Goal: Task Accomplishment & Management: Use online tool/utility

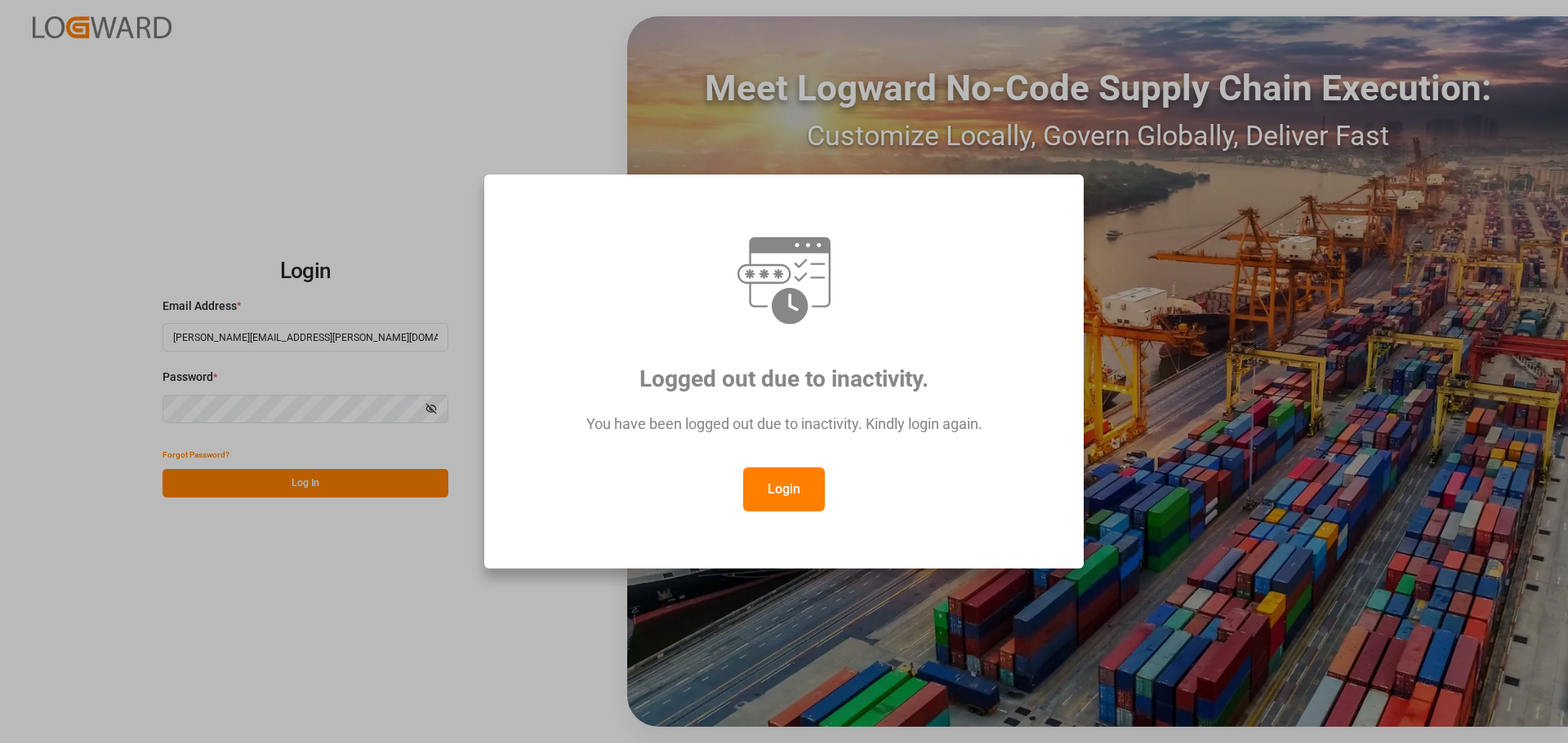
click at [805, 479] on button "Login" at bounding box center [784, 489] width 81 height 44
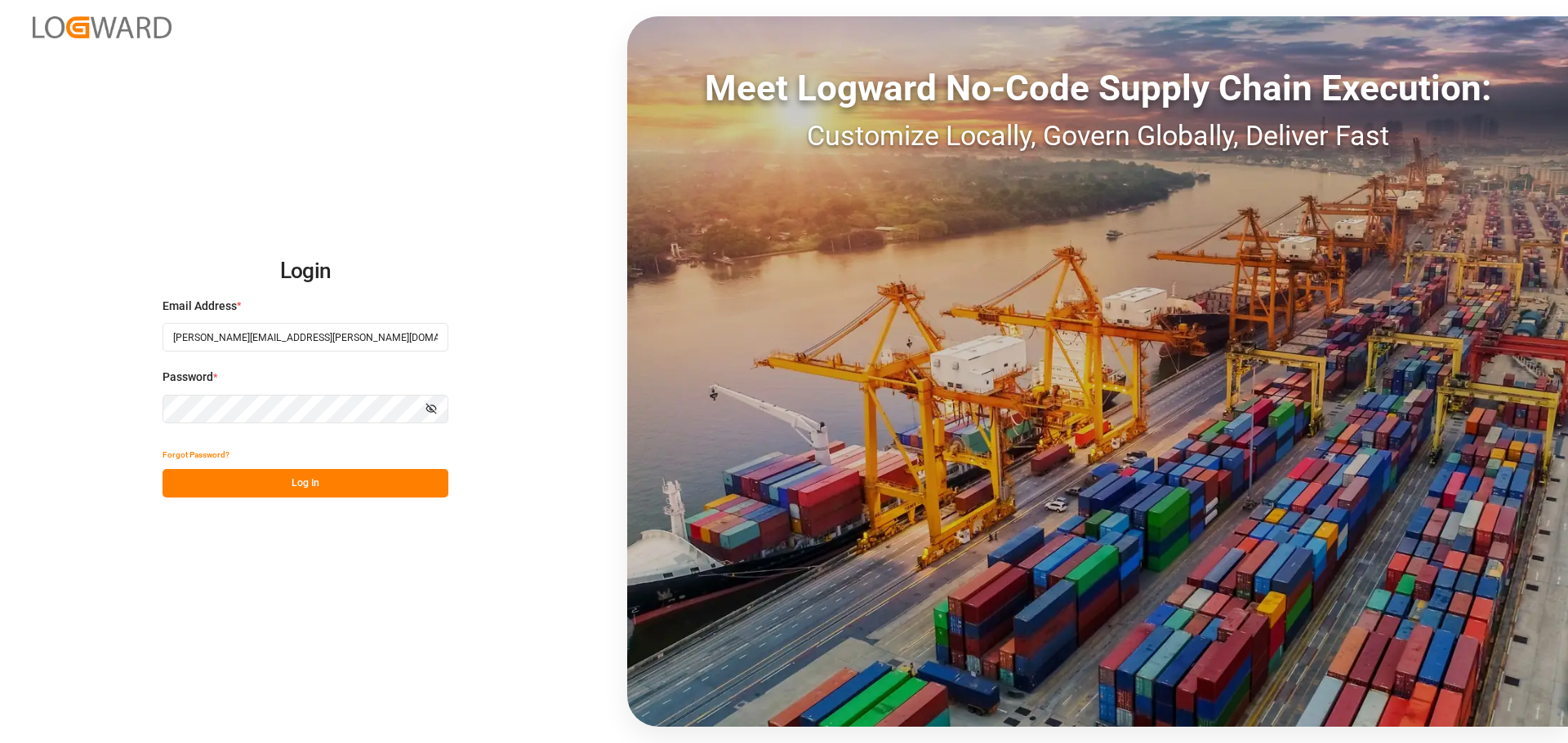
click at [333, 483] on button "Log In" at bounding box center [306, 483] width 286 height 29
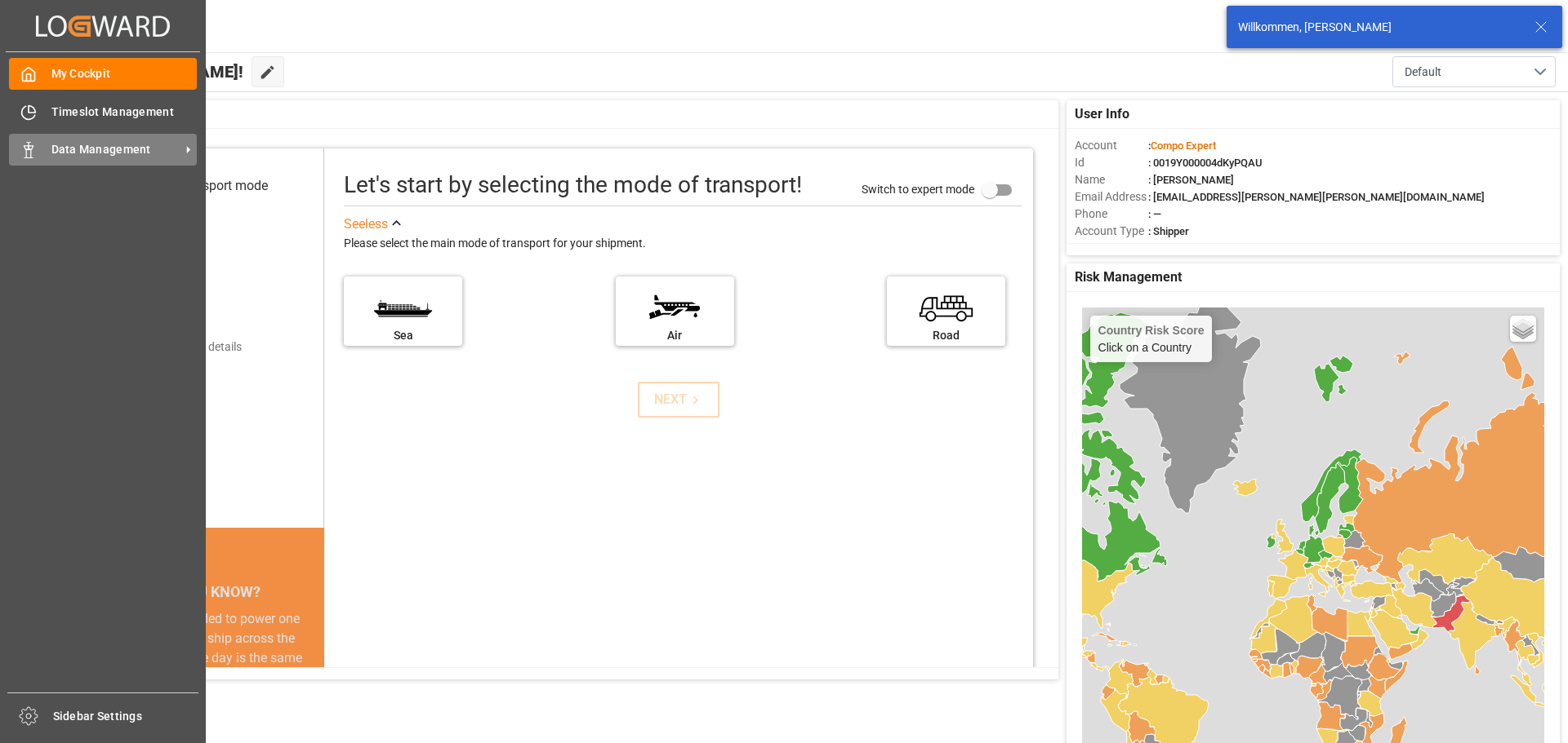
click at [78, 150] on span "Data Management" at bounding box center [116, 150] width 129 height 17
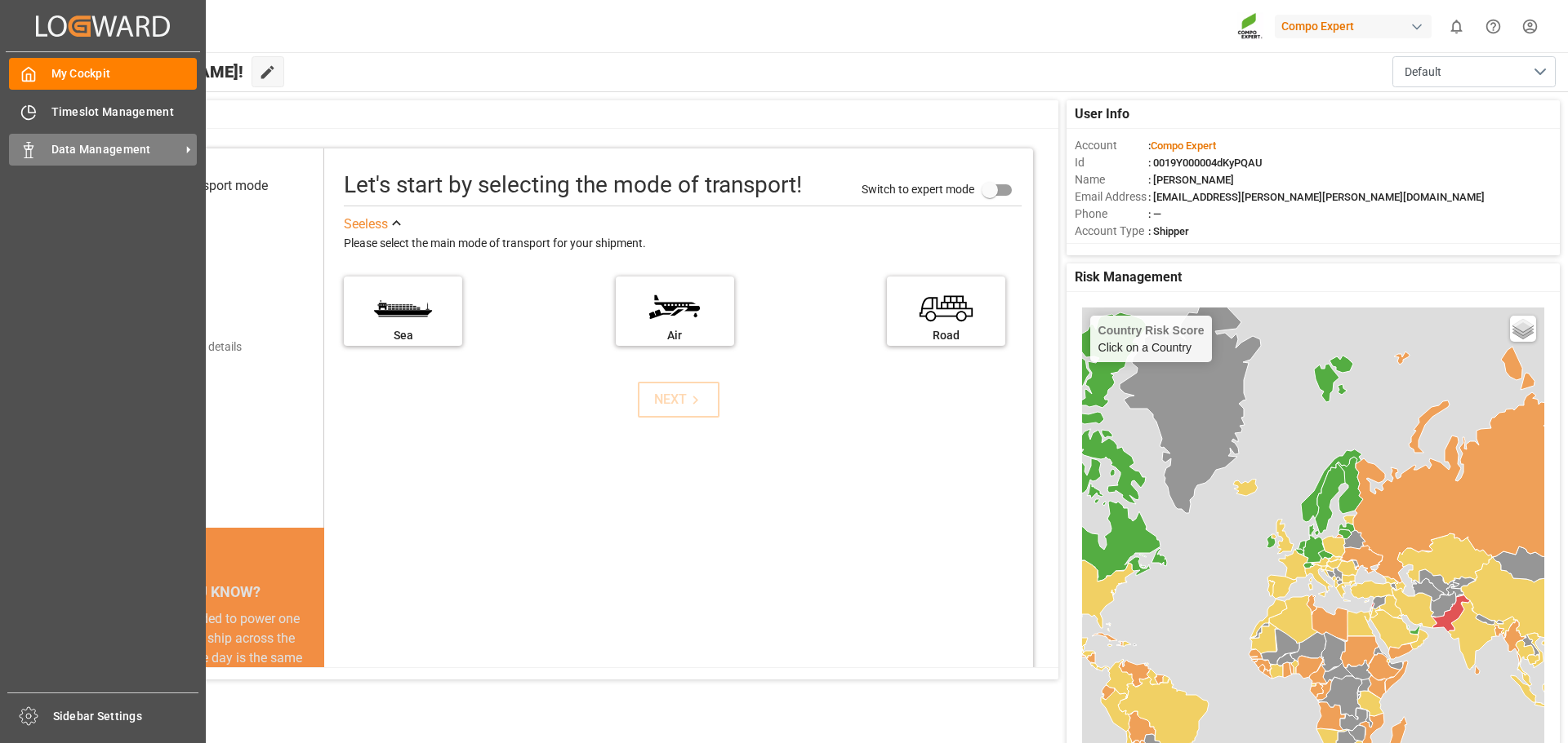
click at [52, 157] on span "Data Management" at bounding box center [116, 150] width 129 height 17
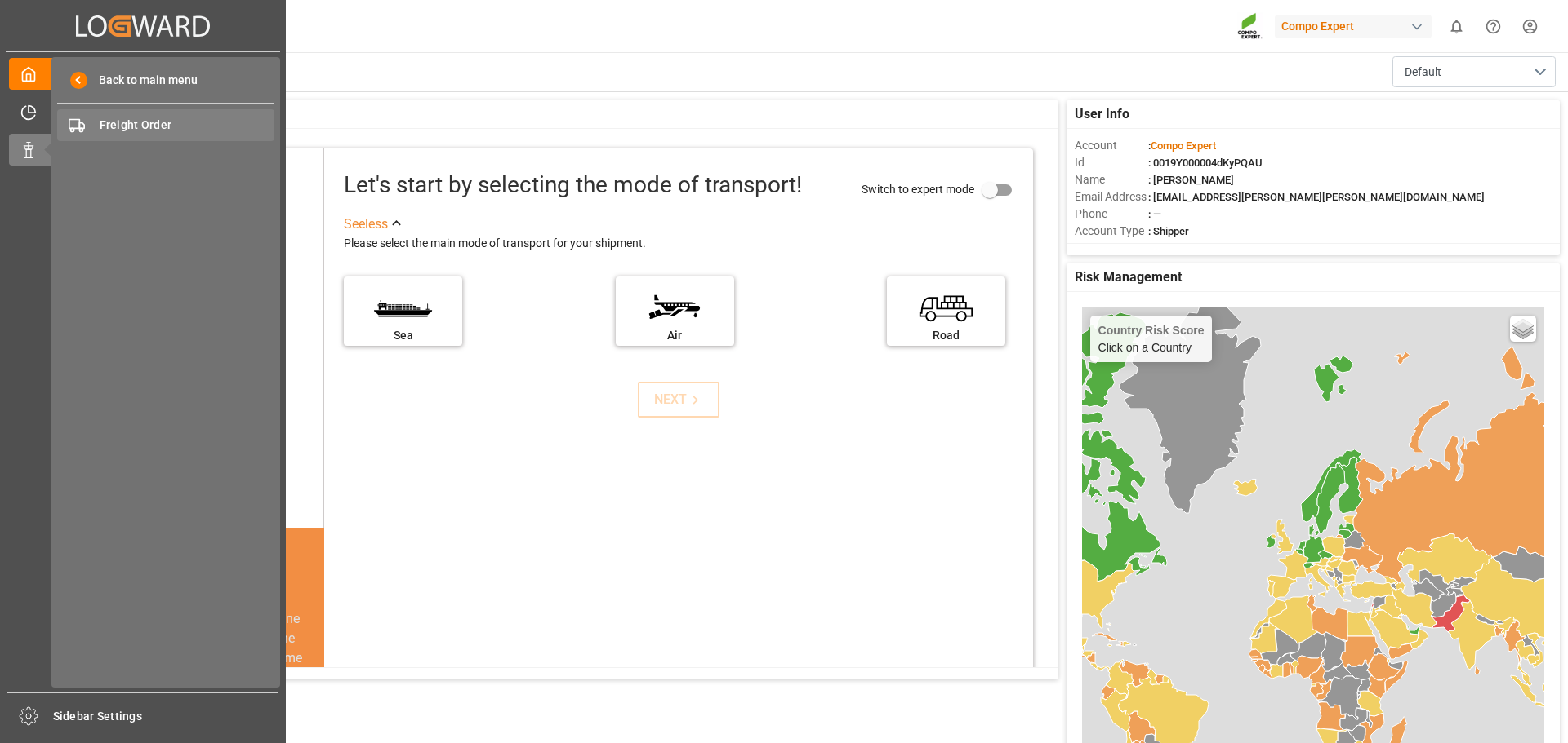
click at [120, 129] on span "Freight Order" at bounding box center [188, 125] width 176 height 17
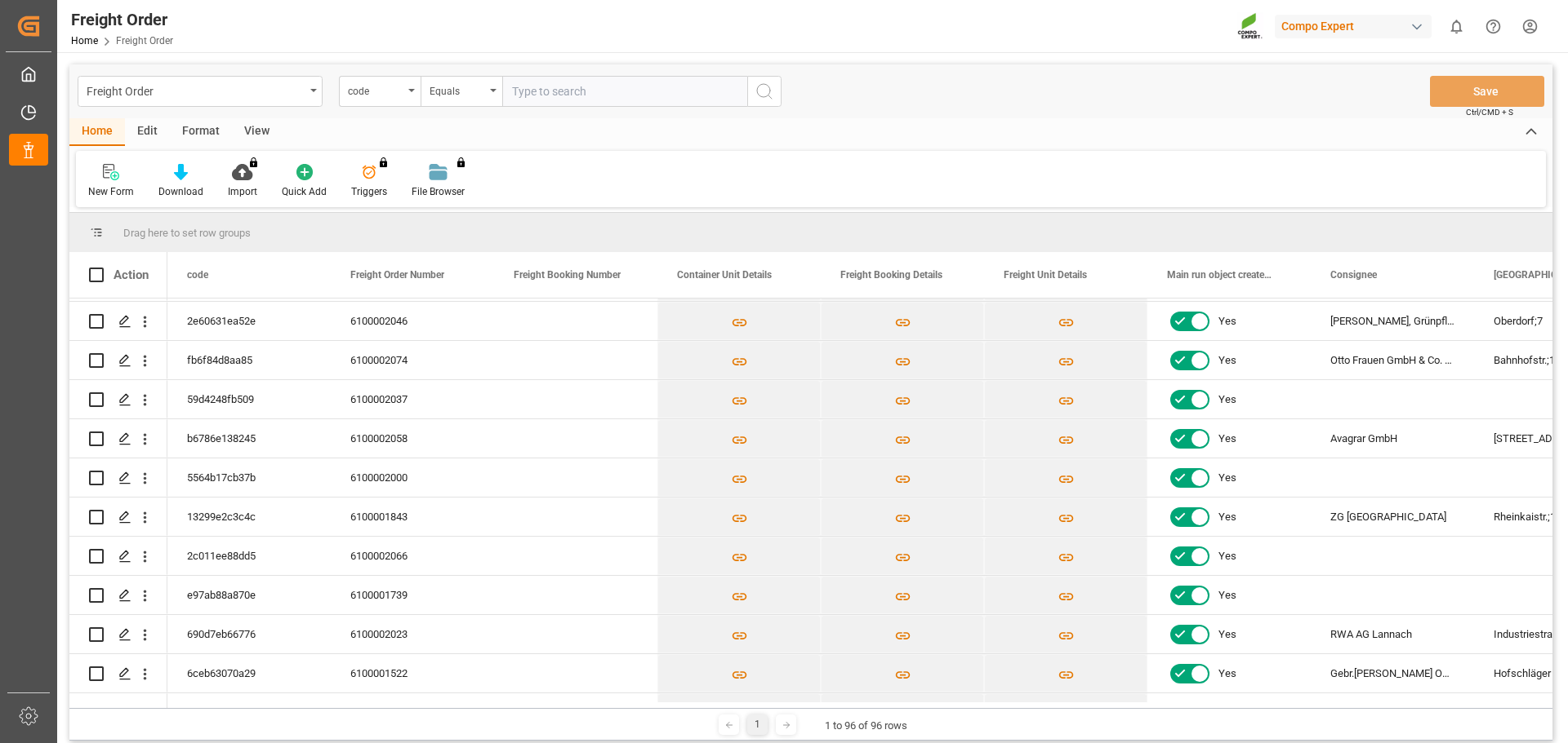
scroll to position [1061, 0]
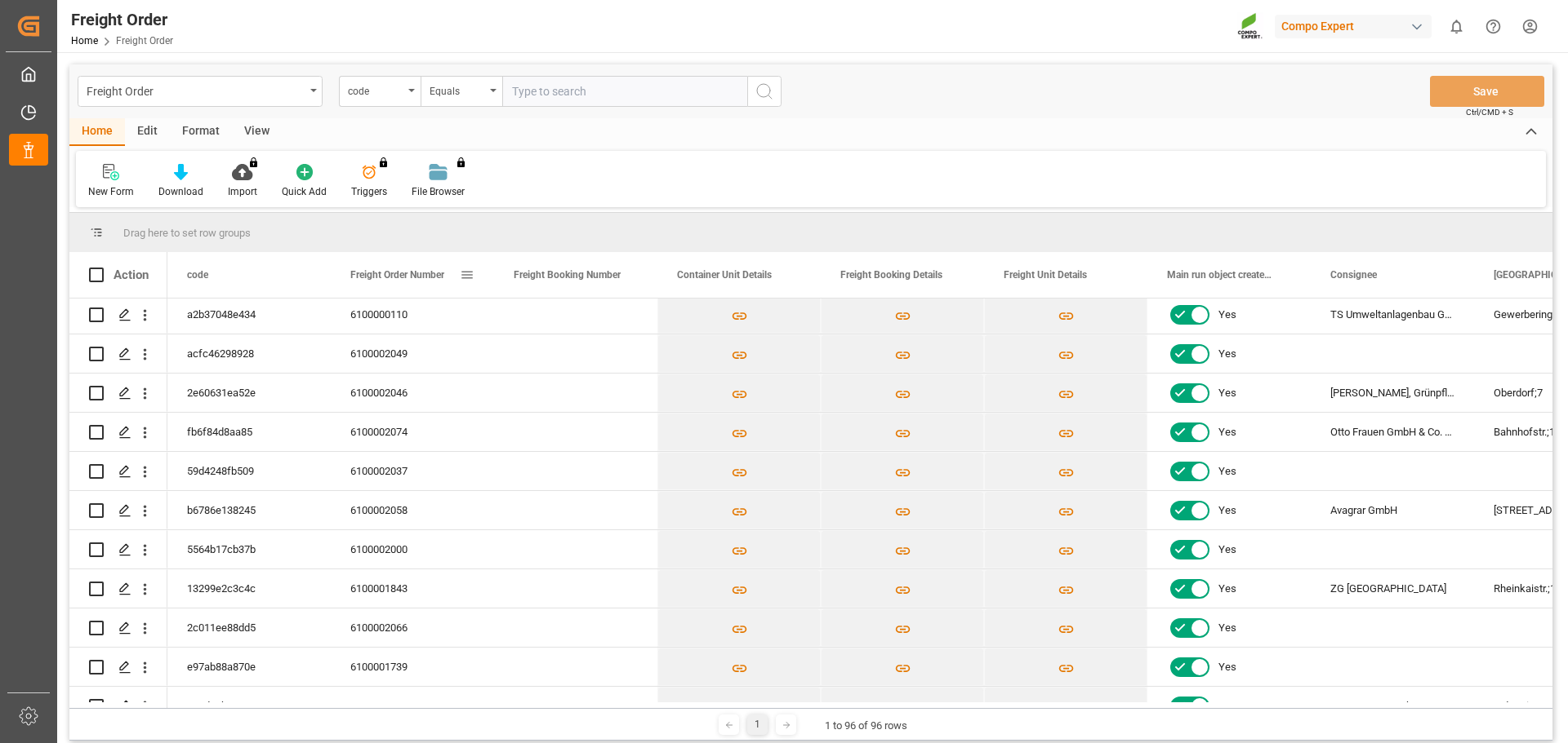
click at [392, 276] on span "Freight Order Number" at bounding box center [397, 275] width 94 height 11
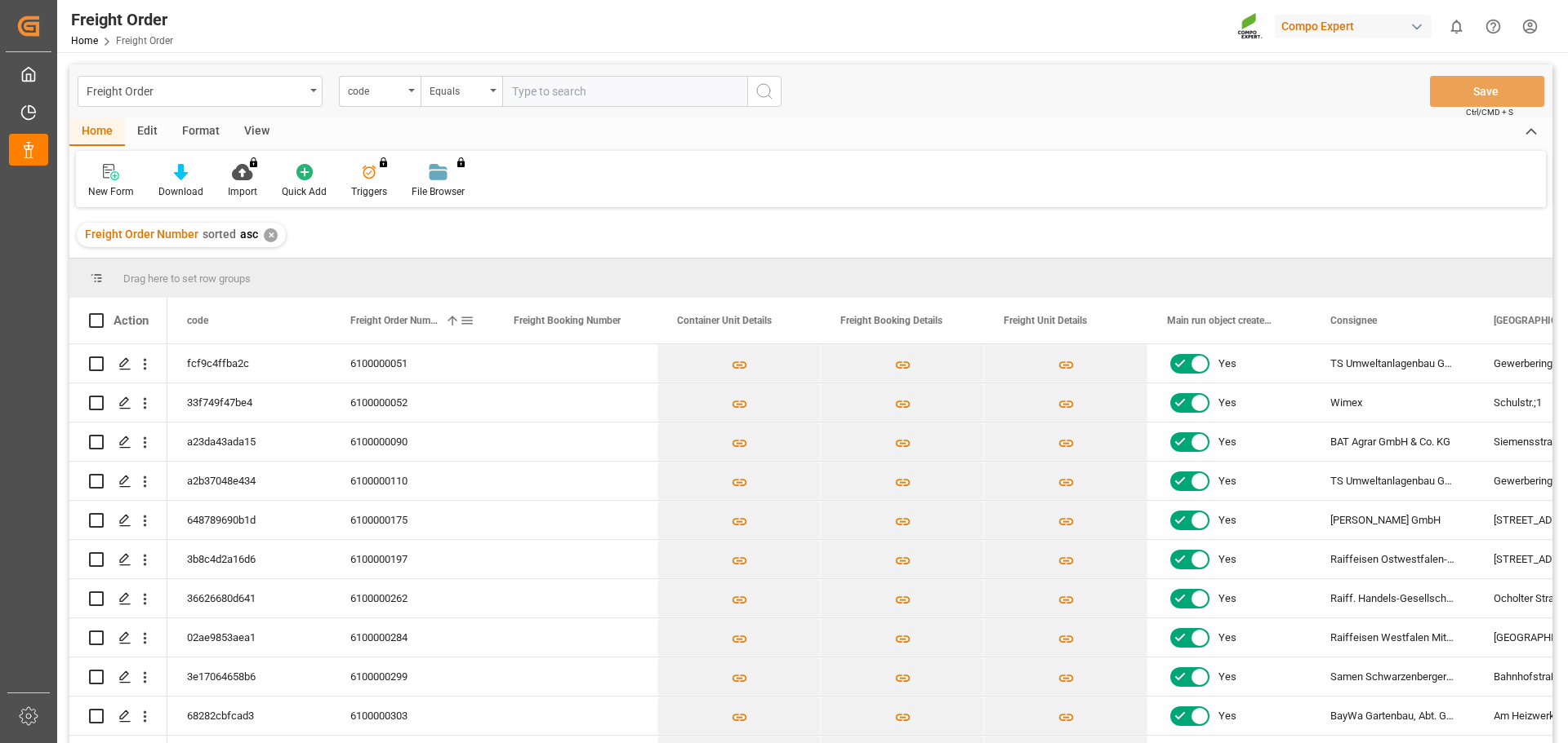
click at [404, 315] on span "Freight Order Number" at bounding box center [395, 321] width 88 height 11
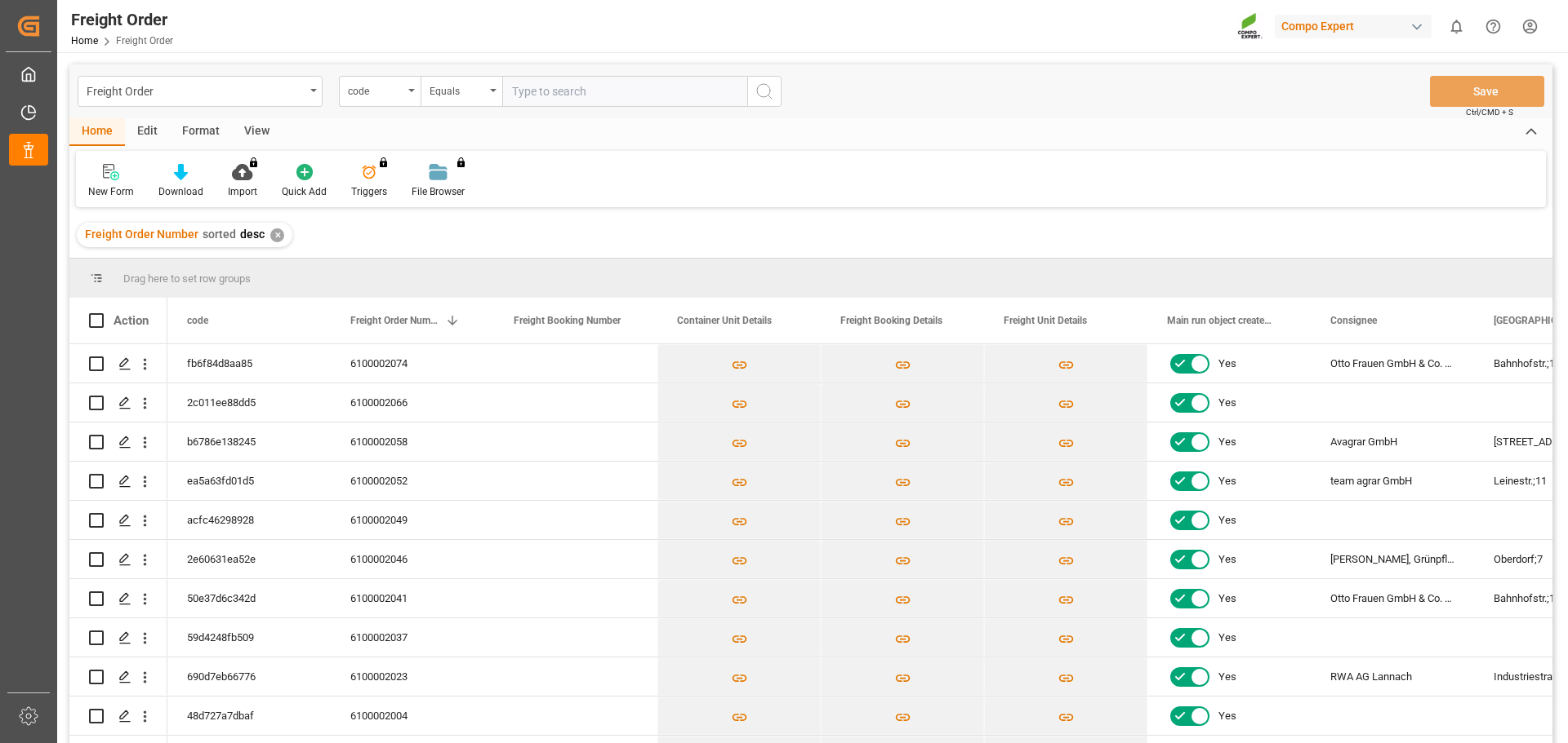
click at [577, 231] on div "Freight Order Number sorted desc ✕" at bounding box center [811, 235] width 1483 height 46
click at [119, 602] on icon "Press SPACE to select this row." at bounding box center [125, 599] width 13 height 13
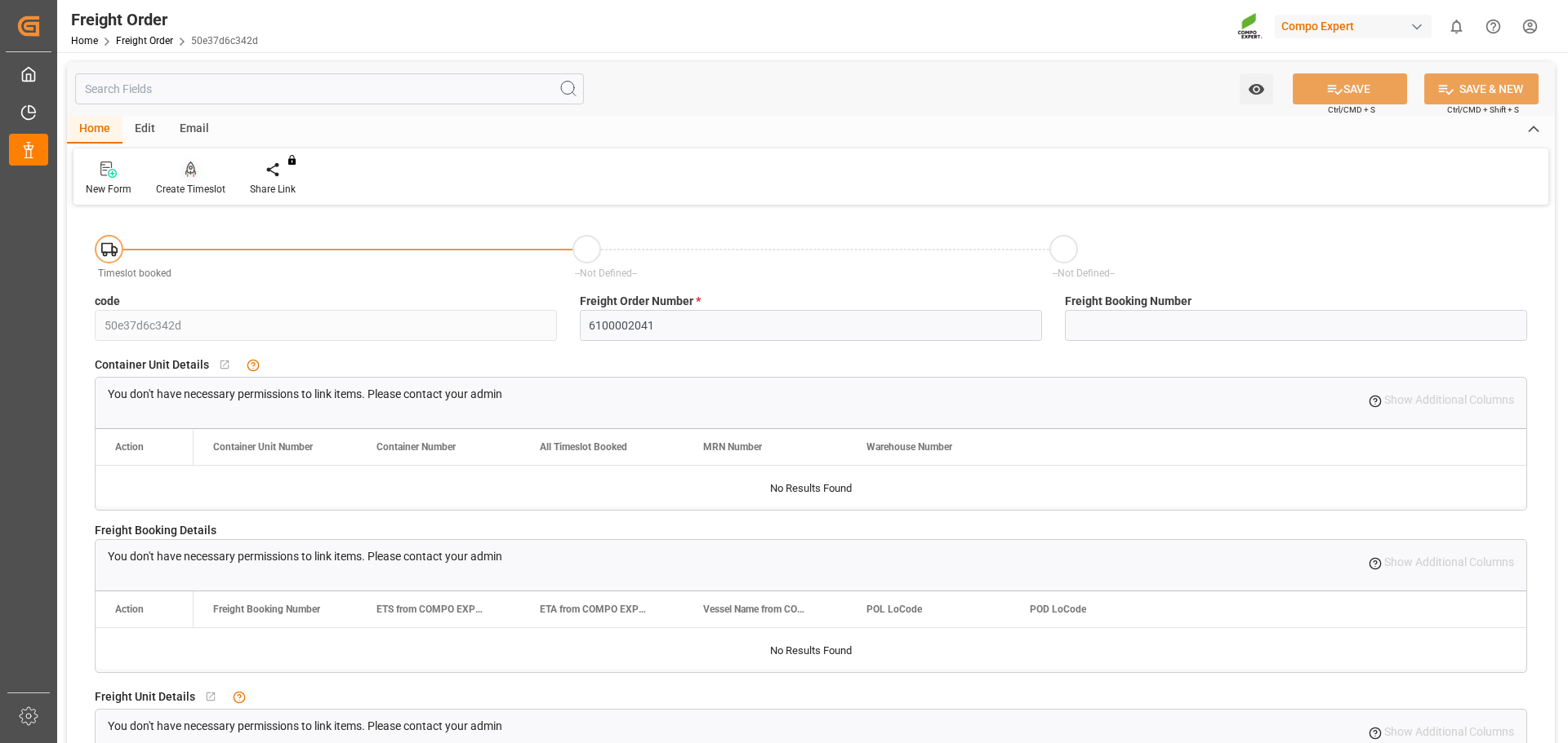
click at [196, 164] on div at bounding box center [191, 169] width 69 height 17
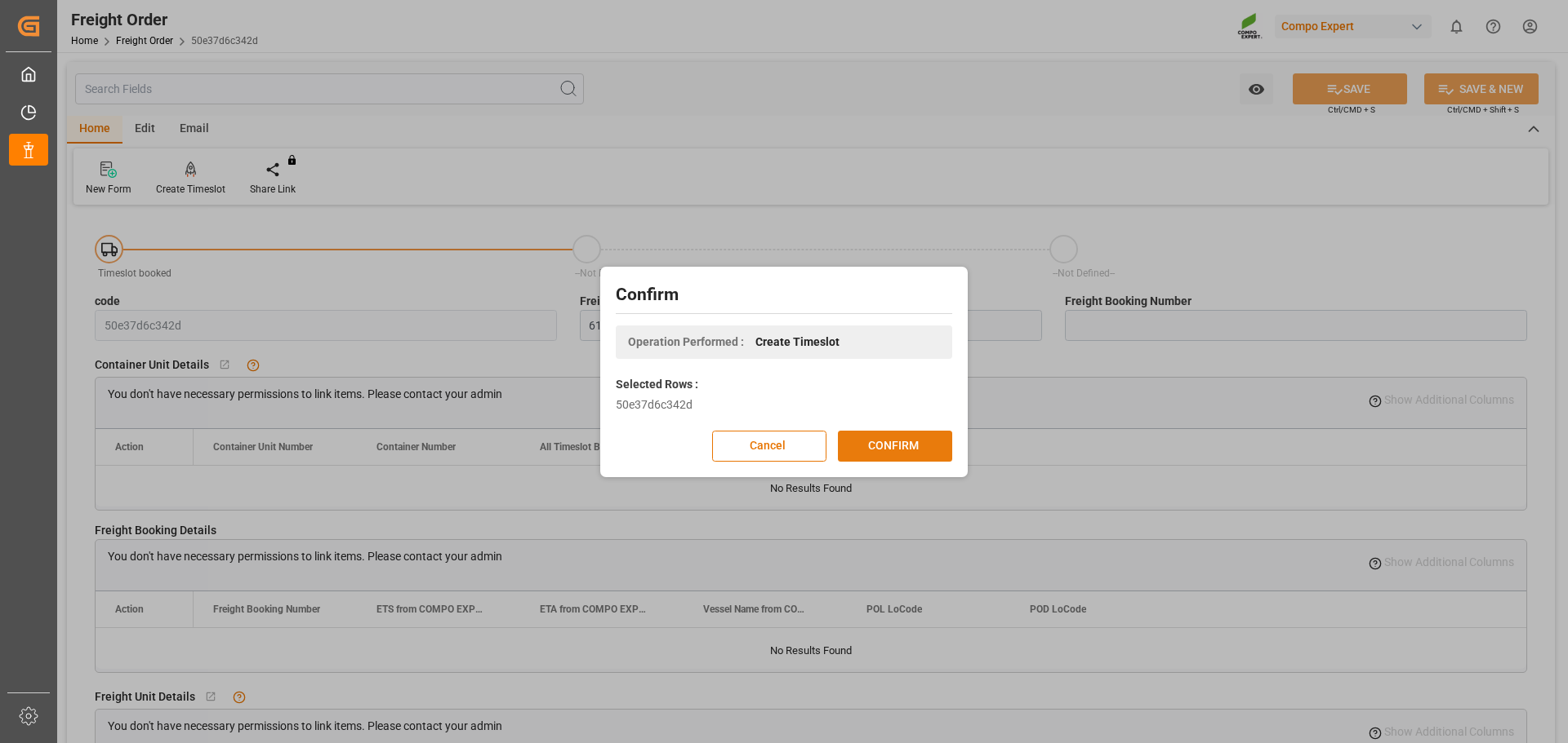
click at [919, 446] on button "CONFIRM" at bounding box center [895, 446] width 114 height 31
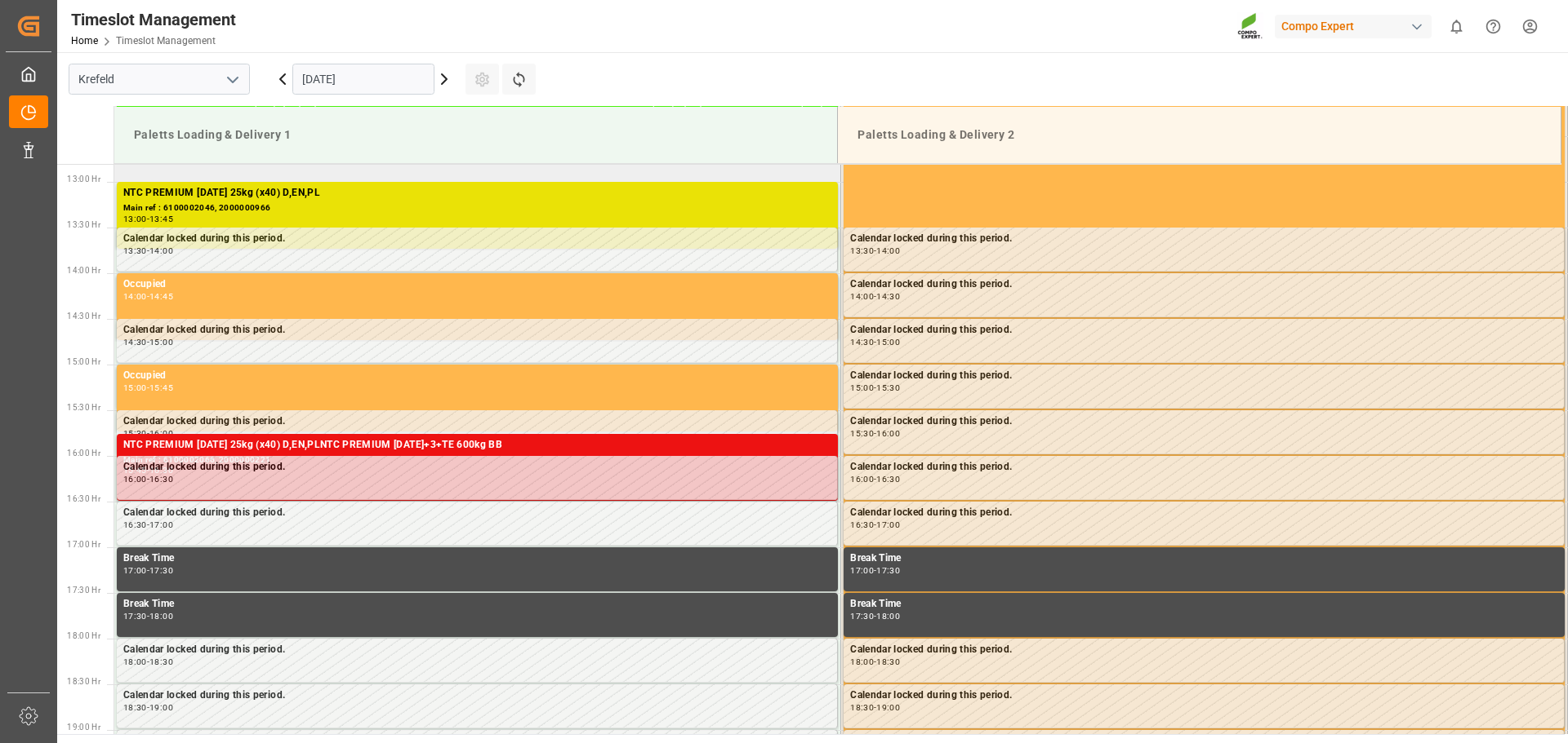
scroll to position [1178, 0]
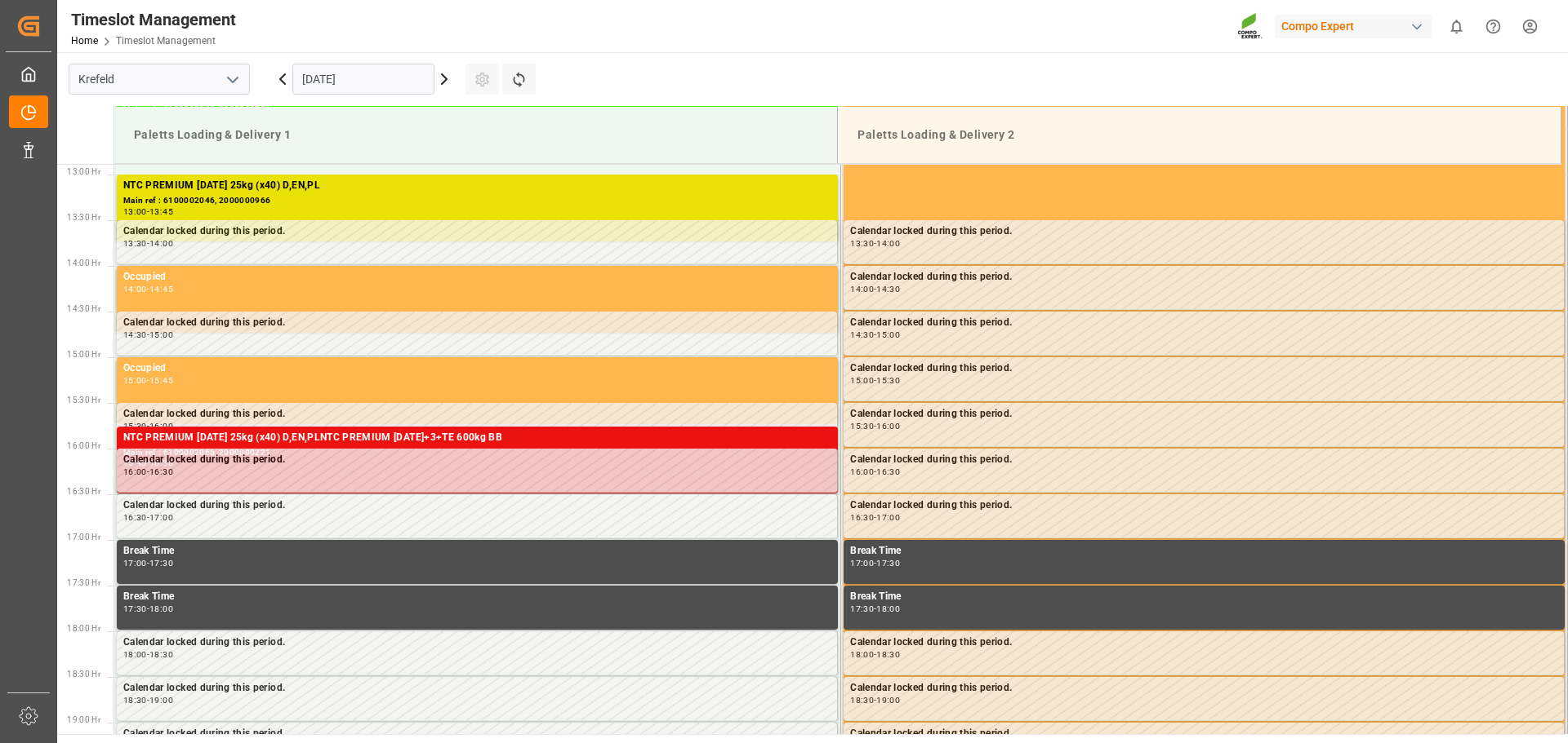
click at [407, 77] on input "16.09.2025" at bounding box center [364, 79] width 142 height 31
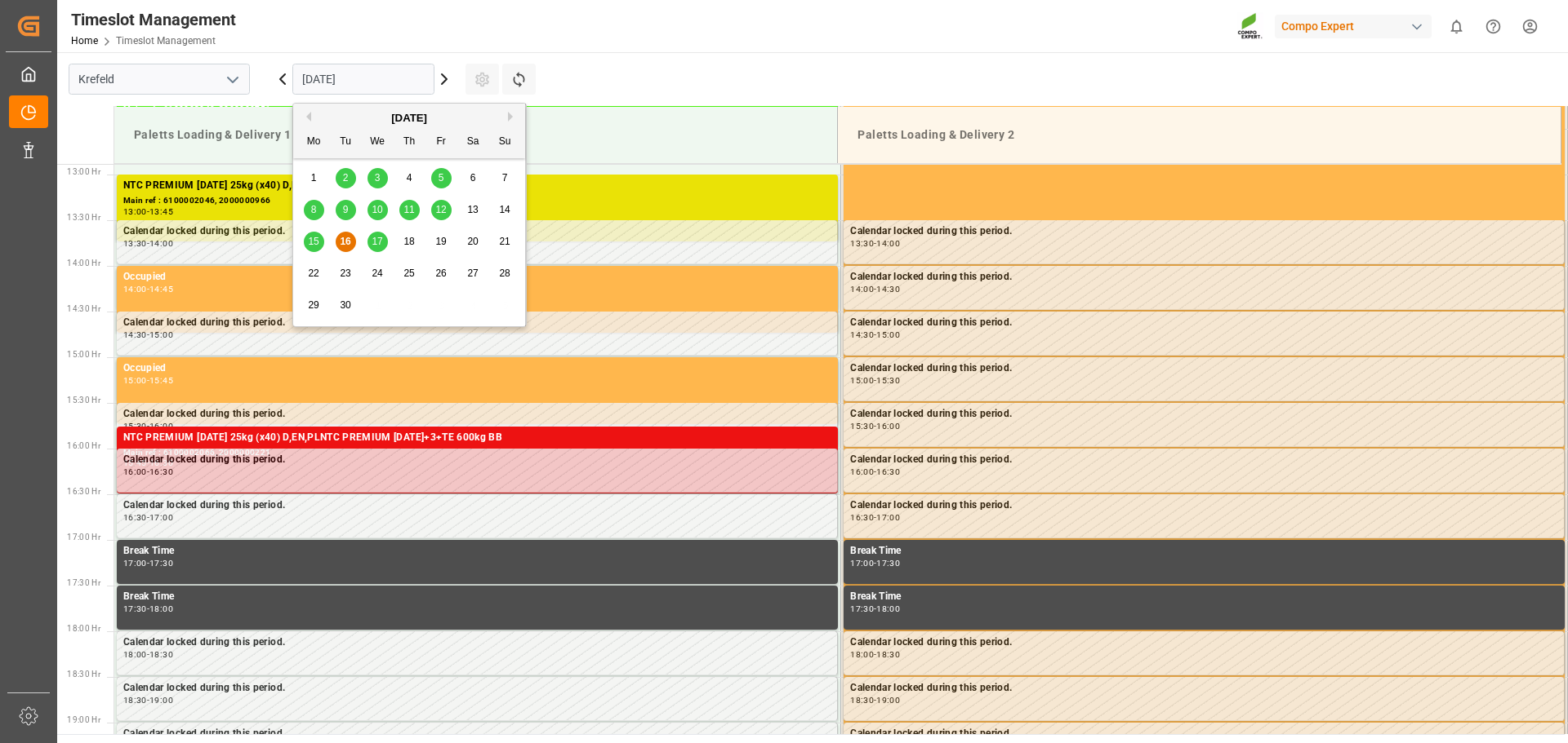
click at [409, 242] on span "18" at bounding box center [408, 241] width 10 height 11
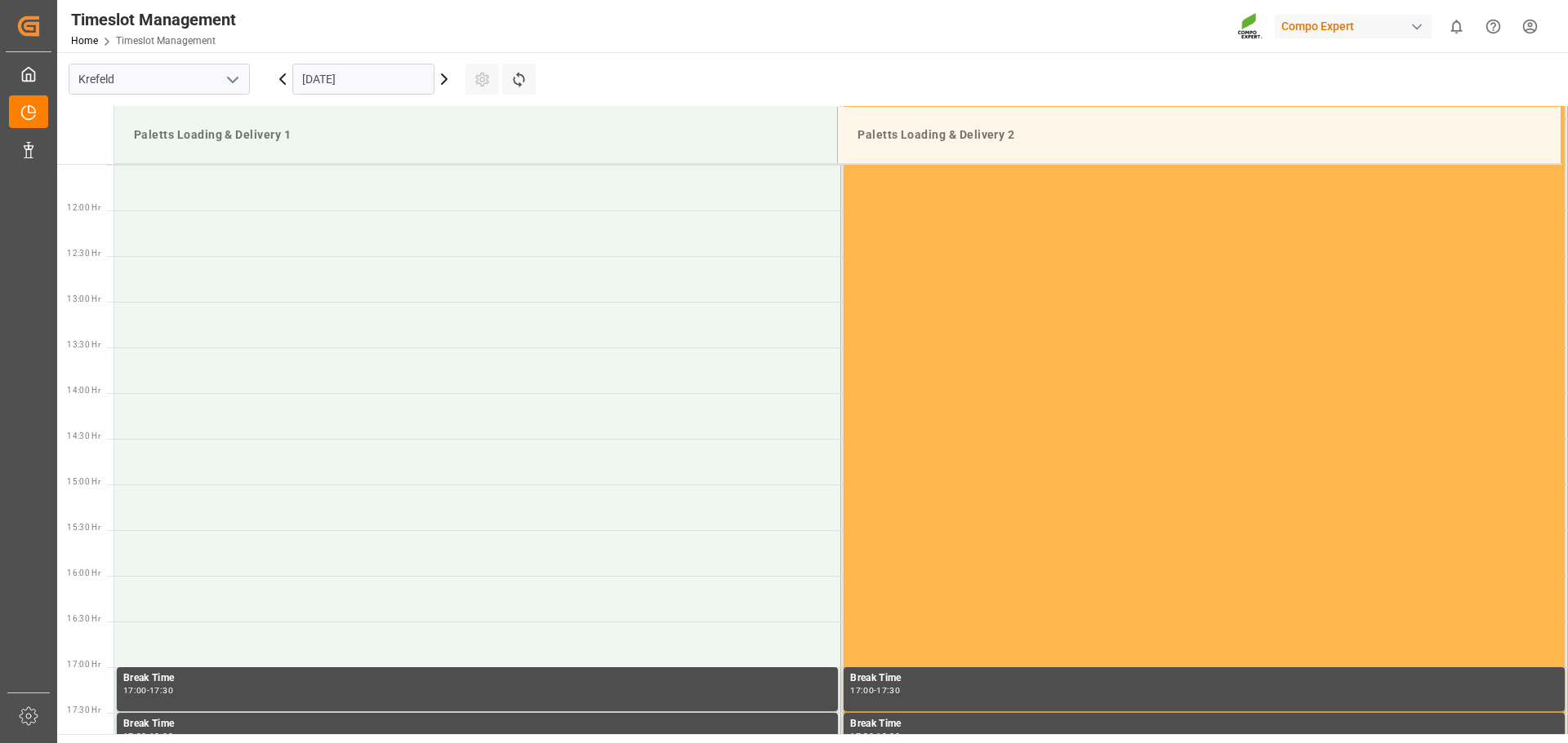
scroll to position [851, 0]
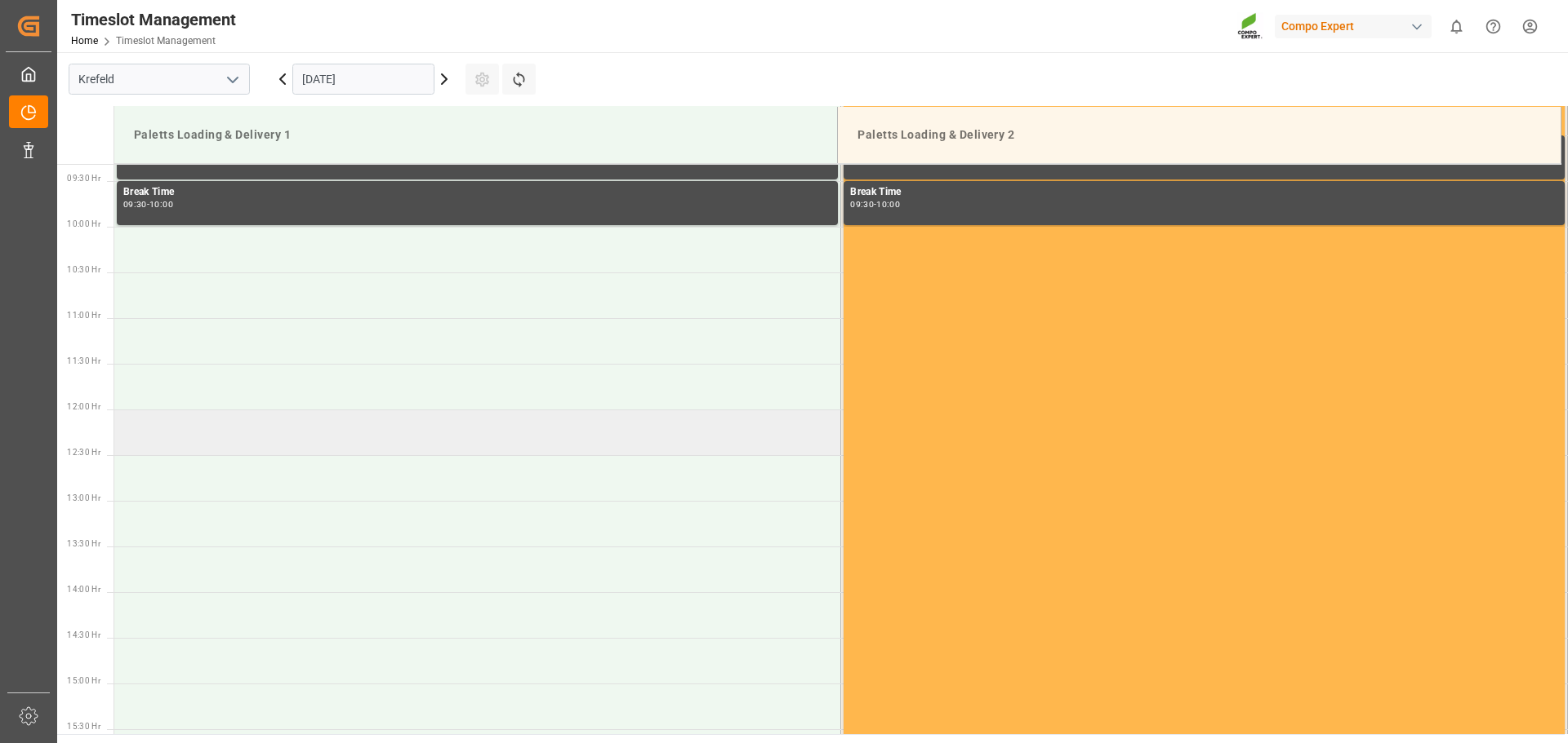
click at [319, 454] on td at bounding box center [477, 432] width 726 height 46
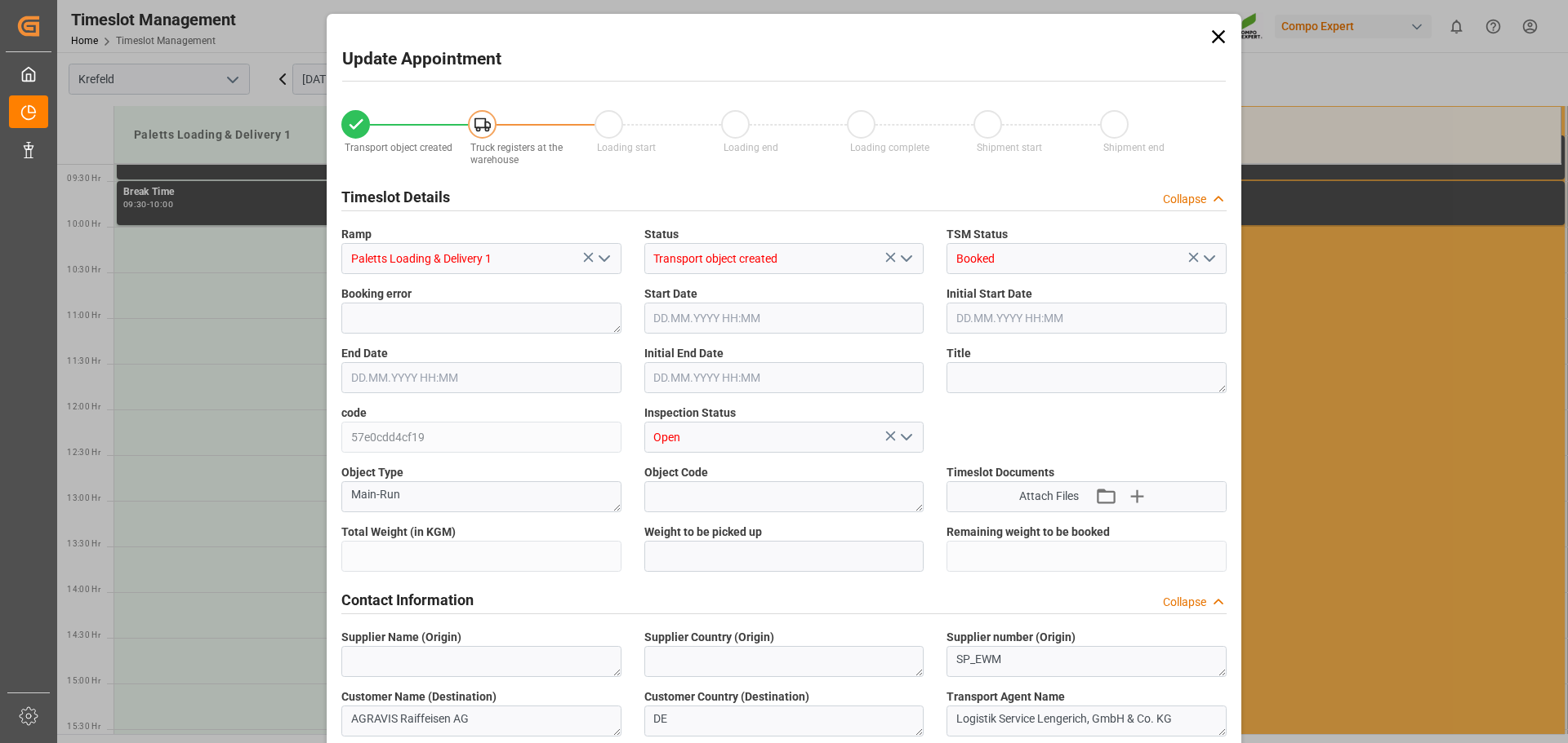
type input "24935.0687"
type input "0"
type input "18.09.2025 12:00"
type input "18.09.2025 12:30"
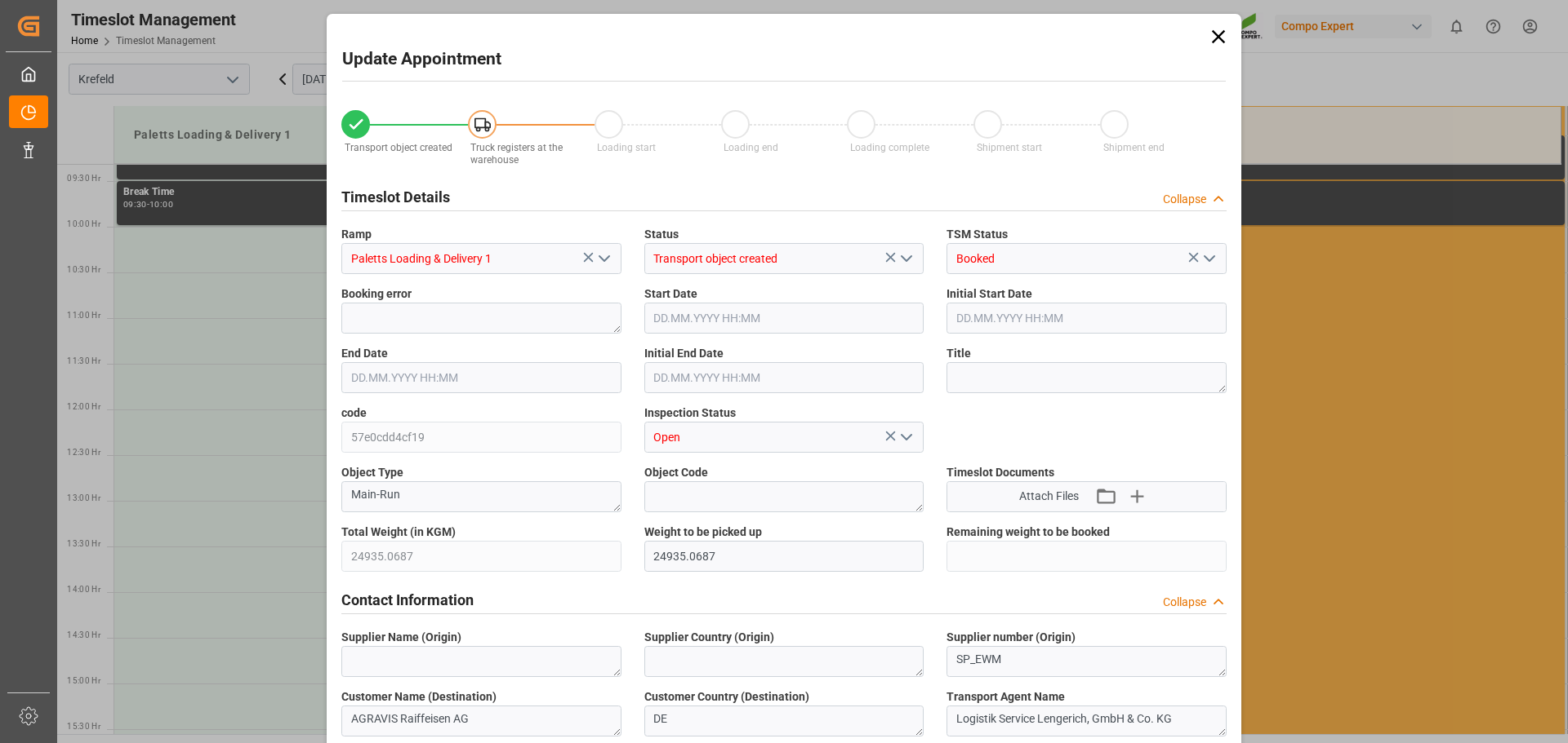
type input "12.09.2025 14:52"
type input "16.09.2025 12:06"
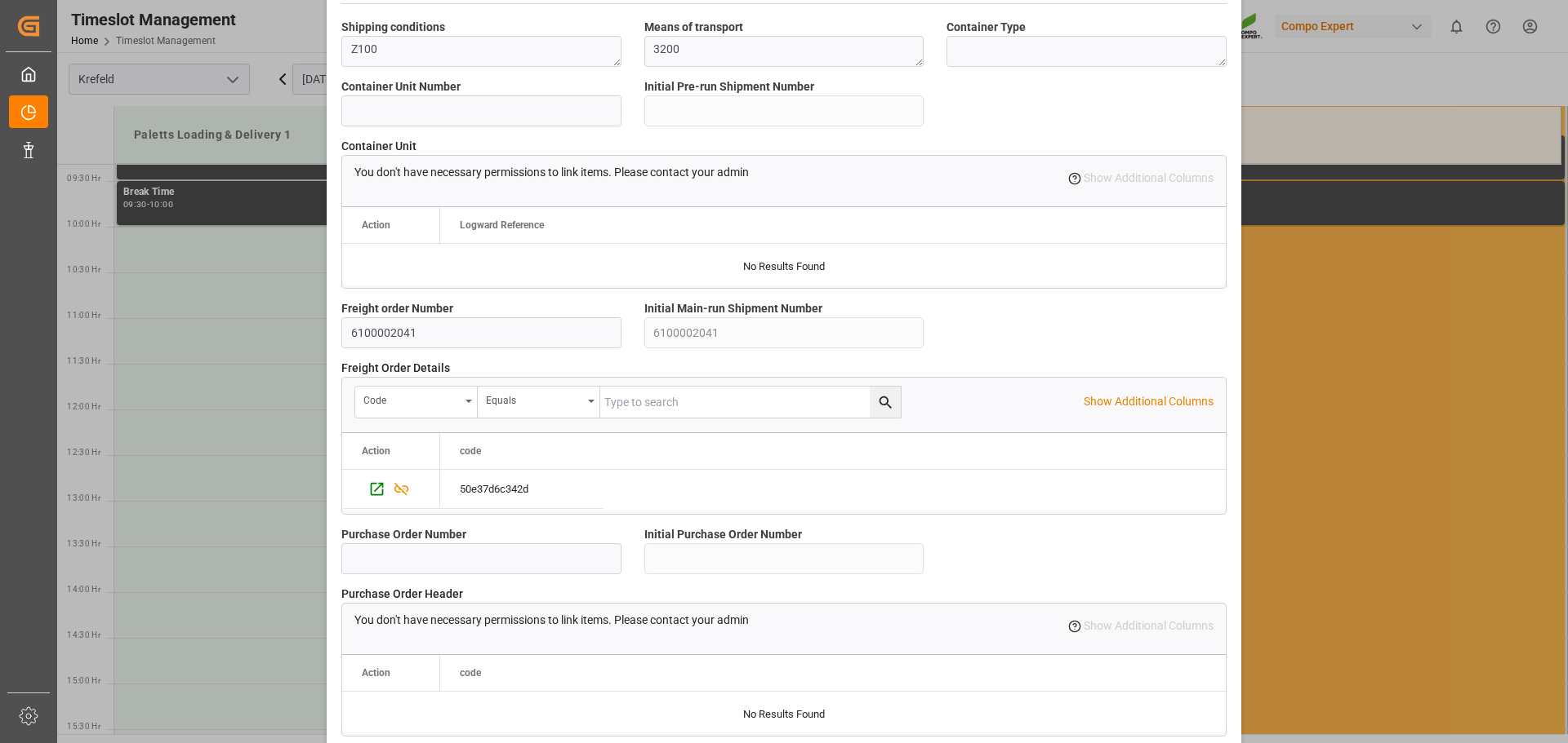
scroll to position [1405, 0]
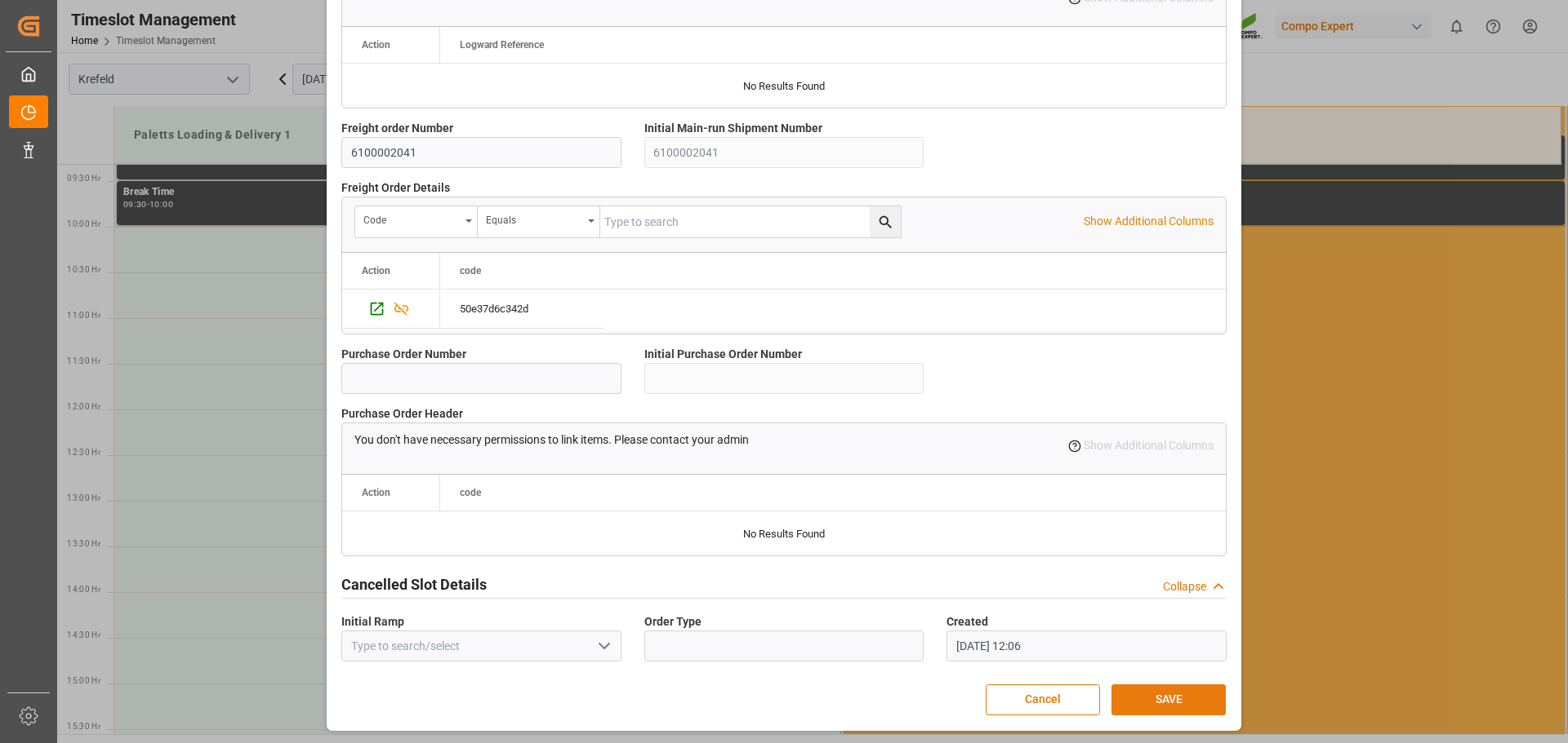
click at [1179, 705] on button "SAVE" at bounding box center [1168, 700] width 114 height 31
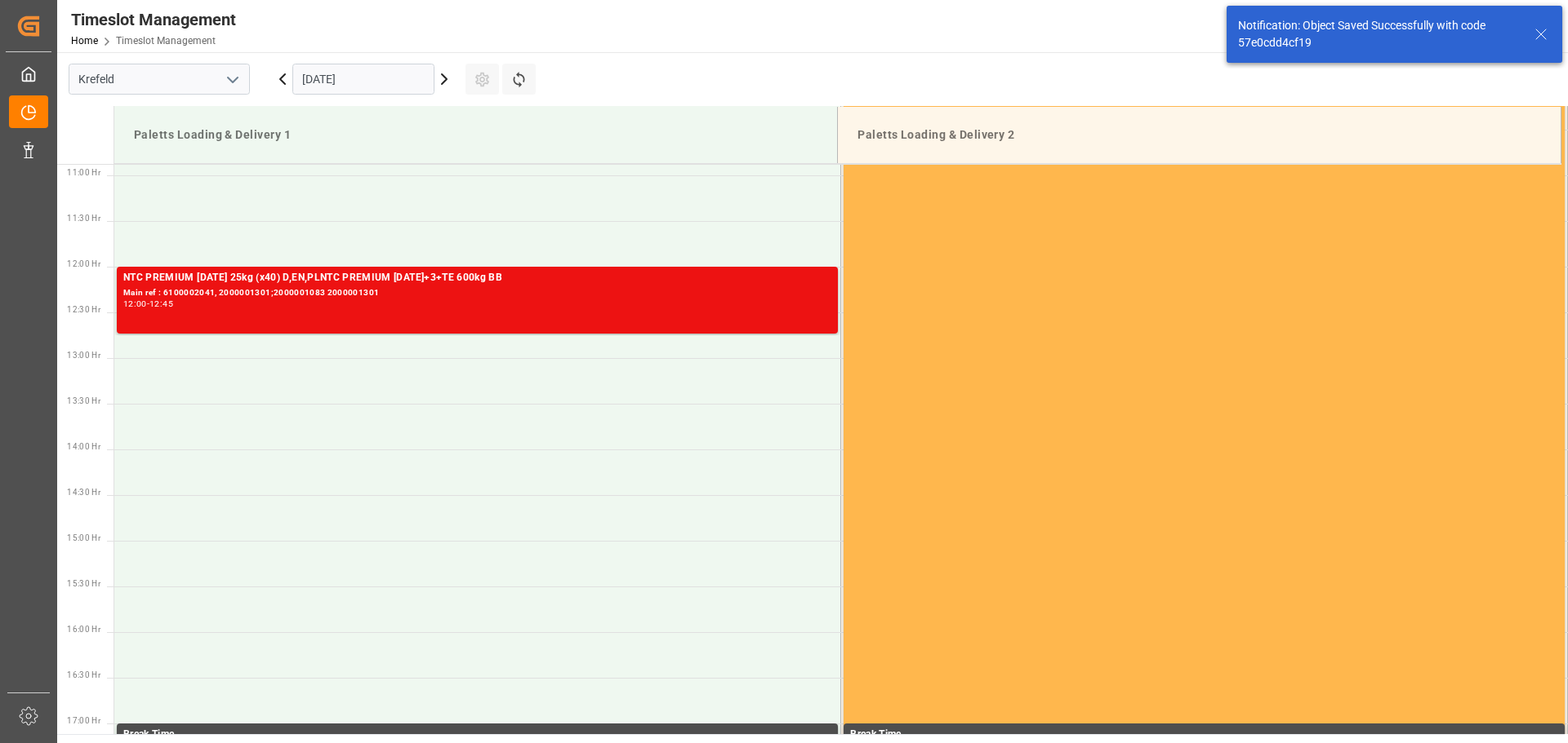
scroll to position [994, 0]
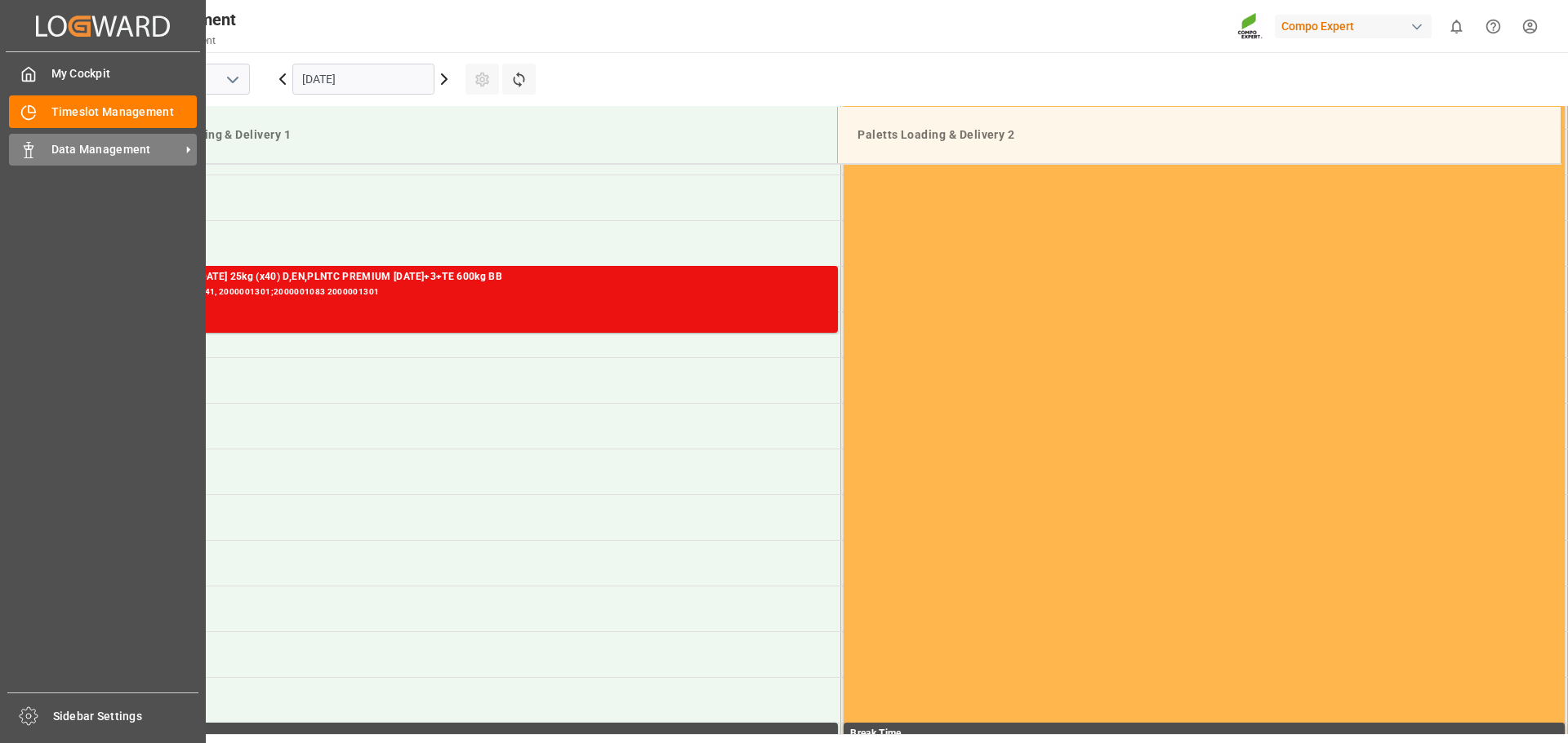
click at [61, 149] on span "Data Management" at bounding box center [116, 150] width 129 height 17
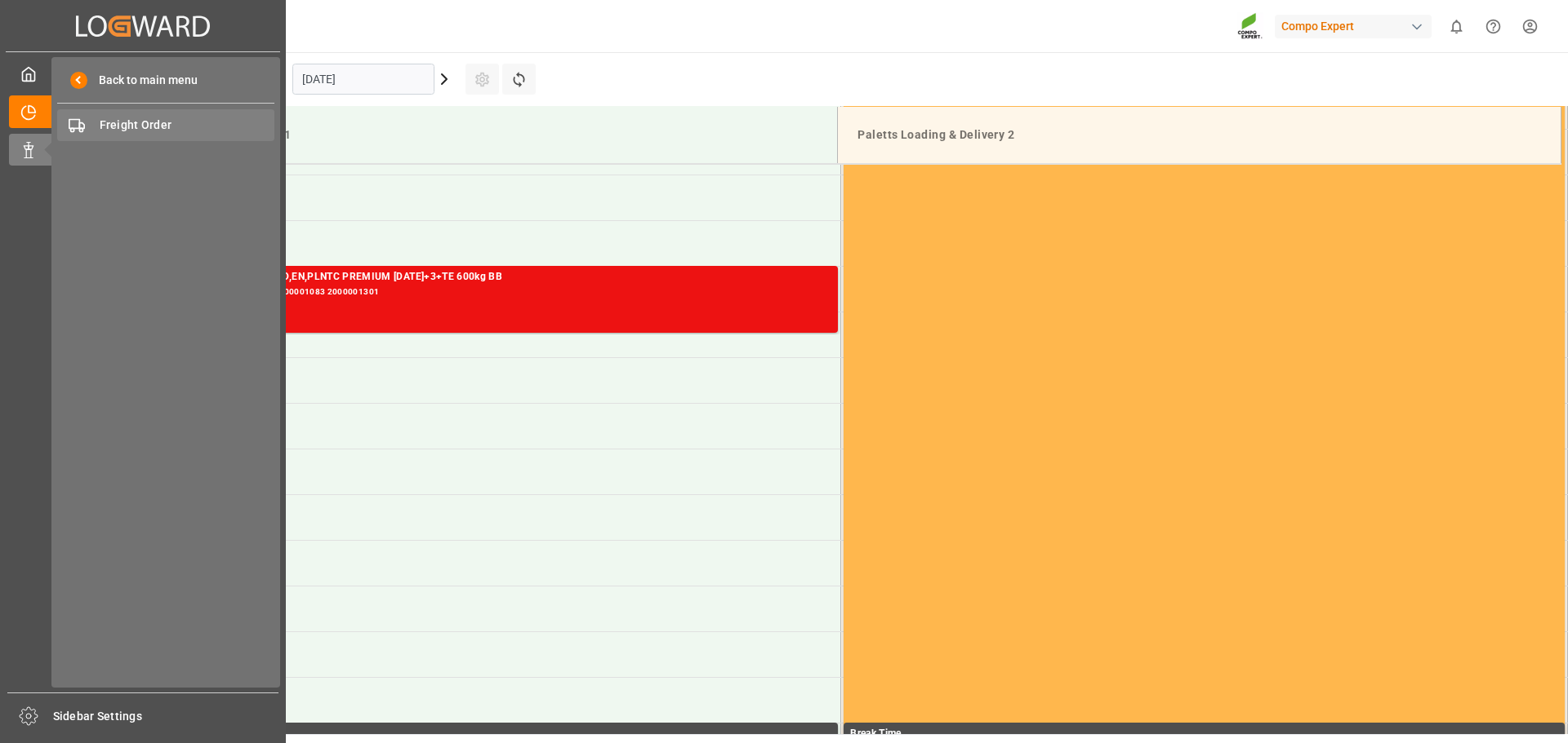
click at [113, 122] on span "Freight Order" at bounding box center [188, 125] width 176 height 17
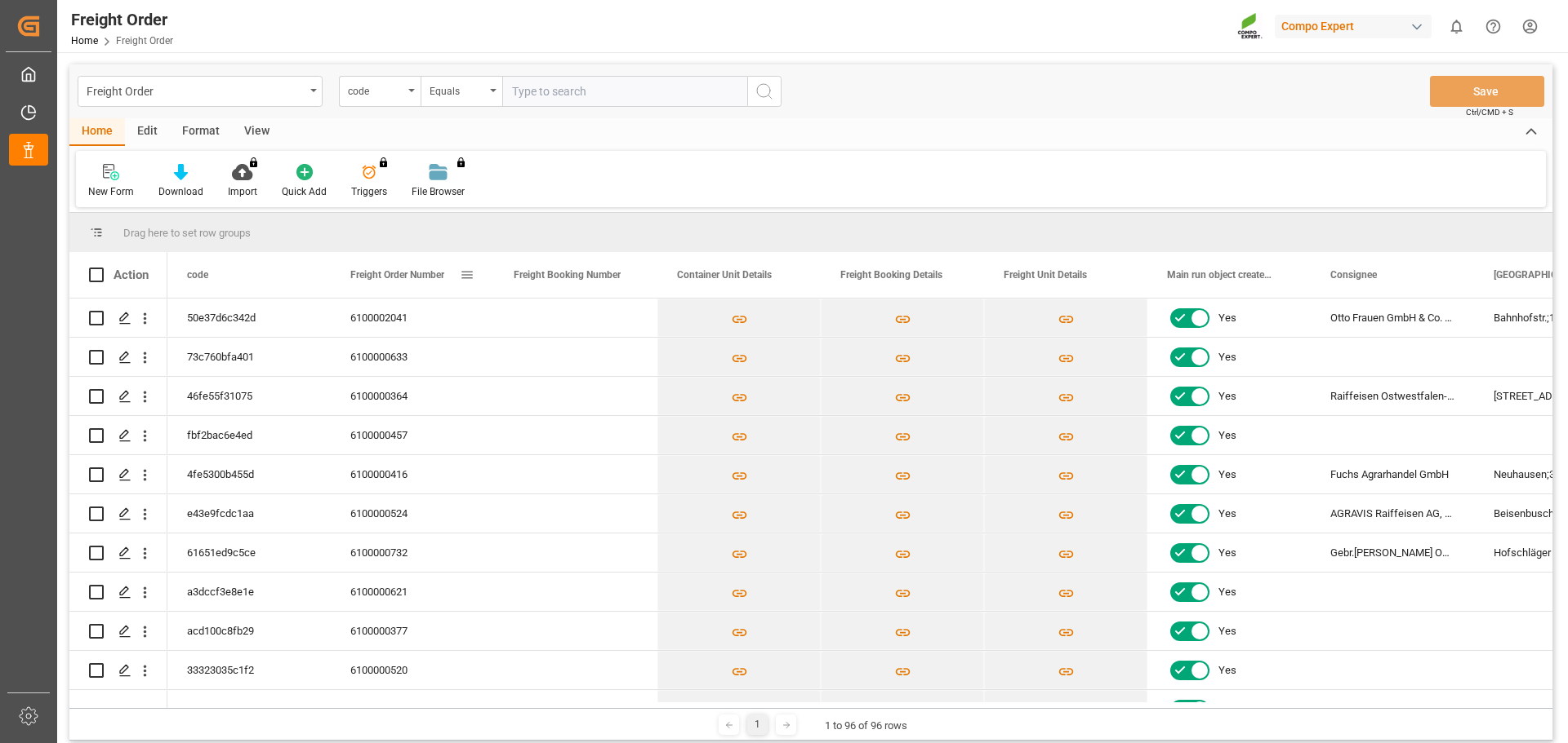
click at [433, 286] on div "Freight Order Number" at bounding box center [405, 275] width 109 height 46
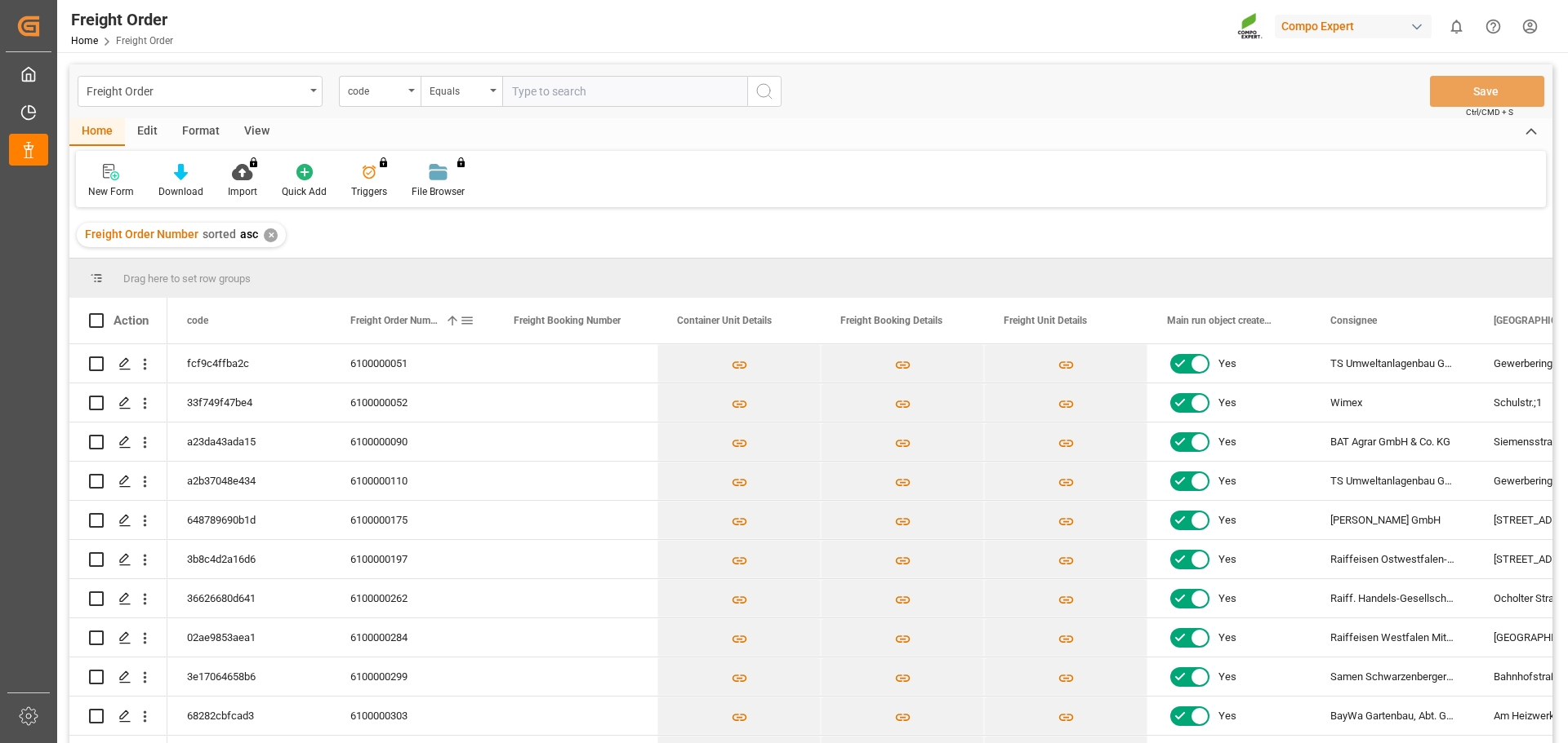
click at [423, 321] on span "Freight Order Number" at bounding box center [395, 321] width 88 height 11
